Goal: Navigation & Orientation: Find specific page/section

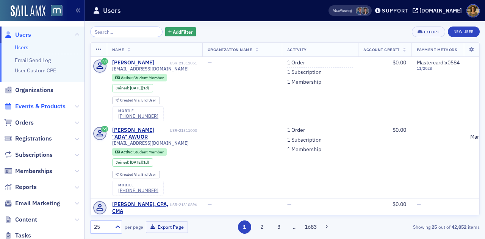
click at [28, 104] on span "Events & Products" at bounding box center [40, 106] width 50 height 8
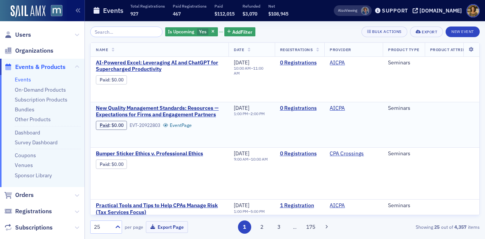
drag, startPoint x: 25, startPoint y: 131, endPoint x: 111, endPoint y: 121, distance: 86.6
click at [26, 131] on link "Dashboard" at bounding box center [27, 132] width 25 height 7
